Goal: Task Accomplishment & Management: Manage account settings

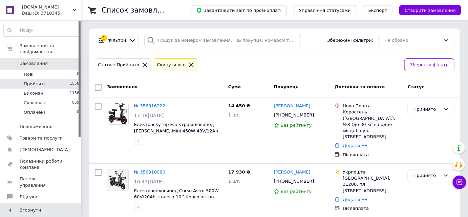
click at [188, 66] on icon at bounding box center [191, 65] width 6 height 6
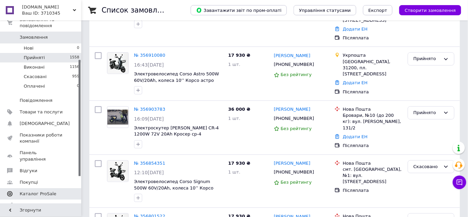
scroll to position [61, 0]
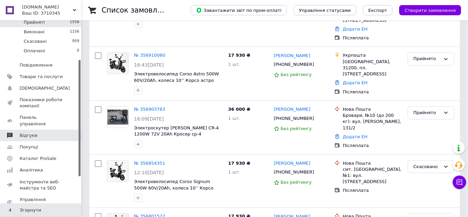
click at [32, 132] on span "Відгуки" at bounding box center [29, 135] width 18 height 6
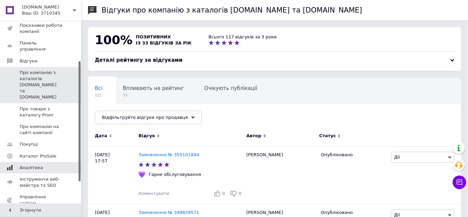
click at [40, 164] on span "Аналітика" at bounding box center [41, 167] width 43 height 6
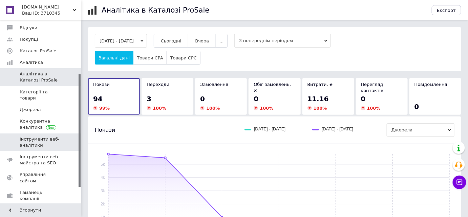
scroll to position [80, 0]
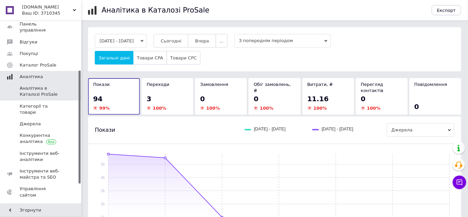
click at [39, 74] on span "Аналітика" at bounding box center [31, 77] width 23 height 6
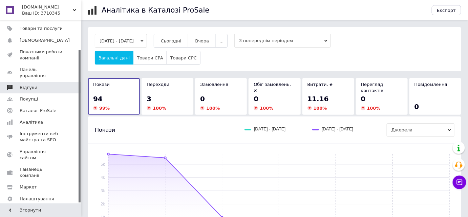
click at [38, 84] on span "Відгуки" at bounding box center [41, 87] width 43 height 6
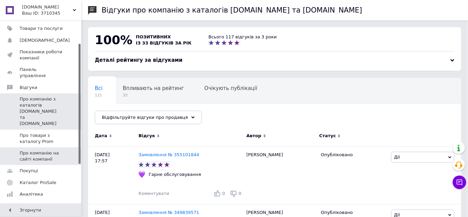
click at [29, 150] on span "Про компанію на сайті компанії" at bounding box center [41, 156] width 43 height 12
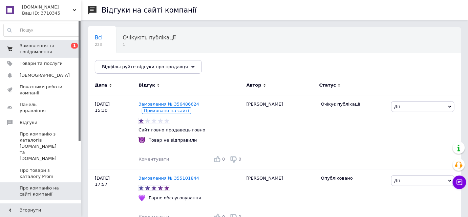
click at [47, 51] on span "Замовлення та повідомлення" at bounding box center [41, 49] width 43 height 12
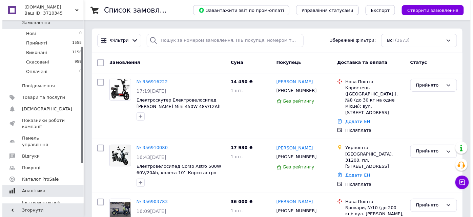
scroll to position [92, 0]
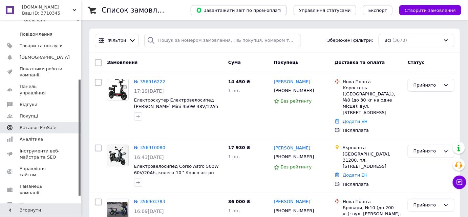
click at [37, 124] on span "Каталог ProSale" at bounding box center [38, 127] width 37 height 6
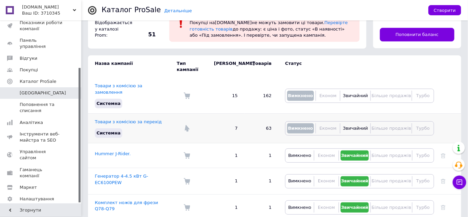
scroll to position [61, 0]
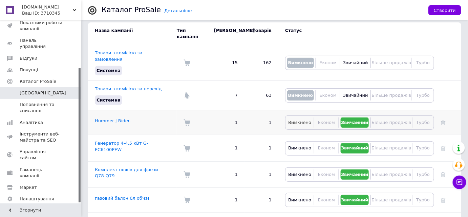
click at [302, 120] on span "Вимкнено" at bounding box center [299, 122] width 23 height 5
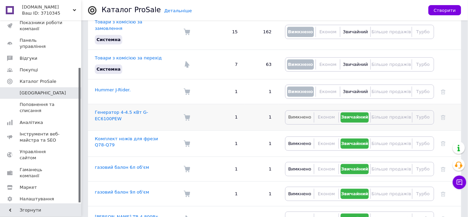
click at [299, 114] on span "Вимкнено" at bounding box center [299, 116] width 23 height 5
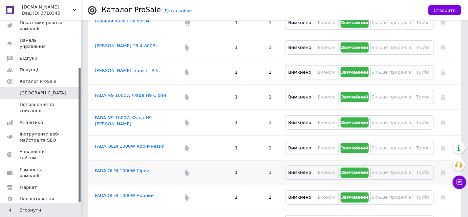
scroll to position [308, 0]
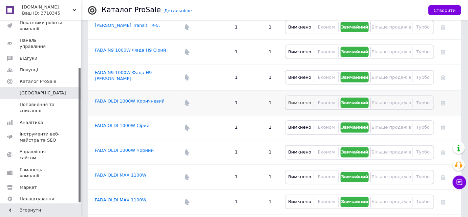
click at [303, 100] on span "Вимкнено" at bounding box center [299, 103] width 23 height 6
click at [300, 125] on span "Вимкнено" at bounding box center [299, 127] width 23 height 5
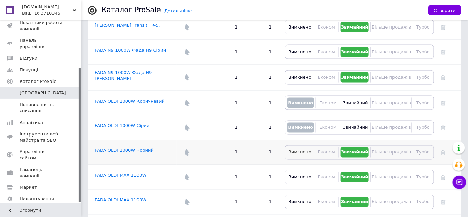
click at [300, 147] on button "Вимкнено" at bounding box center [299, 152] width 25 height 10
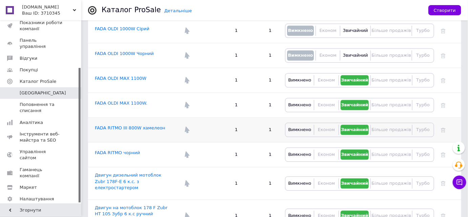
scroll to position [431, 0]
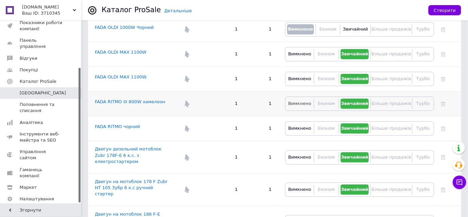
click at [301, 101] on span "Вимкнено" at bounding box center [299, 103] width 23 height 5
click at [303, 125] on span "Вимкнено" at bounding box center [299, 127] width 23 height 5
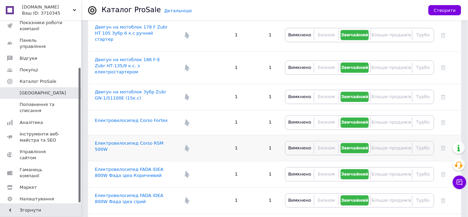
scroll to position [616, 0]
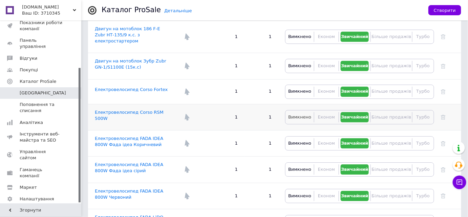
click at [301, 112] on button "Вимкнено" at bounding box center [299, 117] width 25 height 10
click at [299, 86] on button "Вимкнено" at bounding box center [299, 91] width 25 height 10
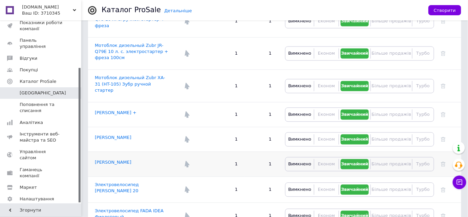
scroll to position [1263, 0]
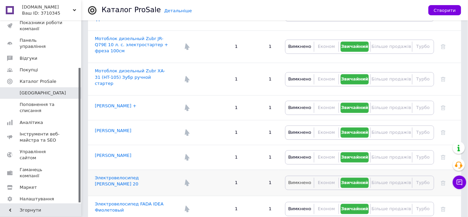
click at [297, 180] on span "Вимкнено" at bounding box center [299, 182] width 23 height 5
click at [297, 204] on button "Вимкнено" at bounding box center [299, 209] width 25 height 10
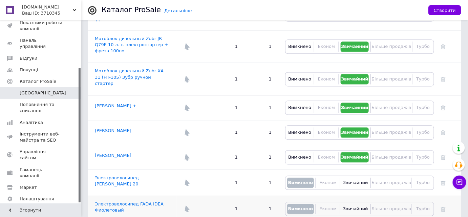
scroll to position [1294, 0]
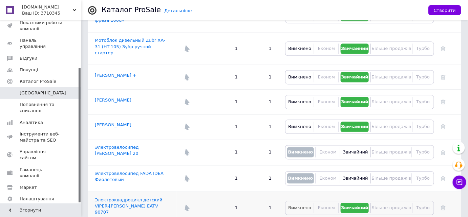
click at [299, 205] on span "Вимкнено" at bounding box center [299, 207] width 23 height 5
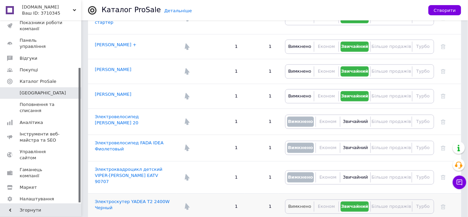
scroll to position [1325, 0]
click at [302, 201] on button "Вимкнено" at bounding box center [299, 206] width 25 height 10
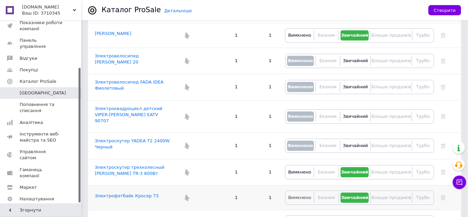
scroll to position [1386, 0]
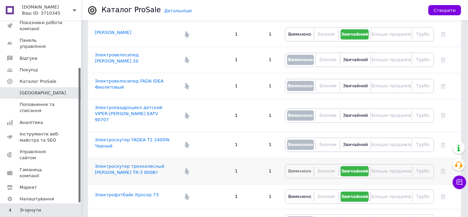
click at [298, 168] on span "Вимкнено" at bounding box center [299, 170] width 23 height 5
click at [301, 194] on span "Вимкнено" at bounding box center [299, 196] width 23 height 5
